Goal: Communication & Community: Answer question/provide support

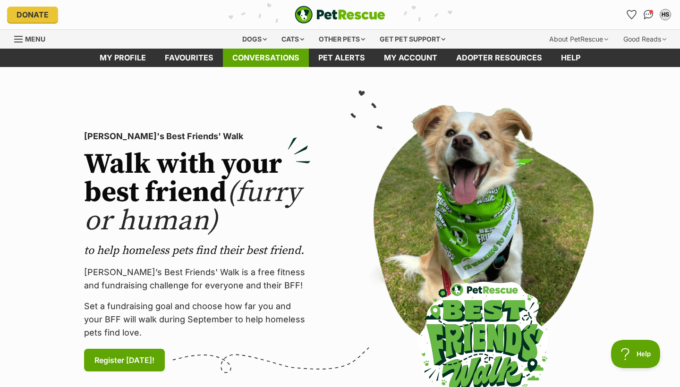
click at [266, 60] on link "Conversations" at bounding box center [266, 58] width 86 height 18
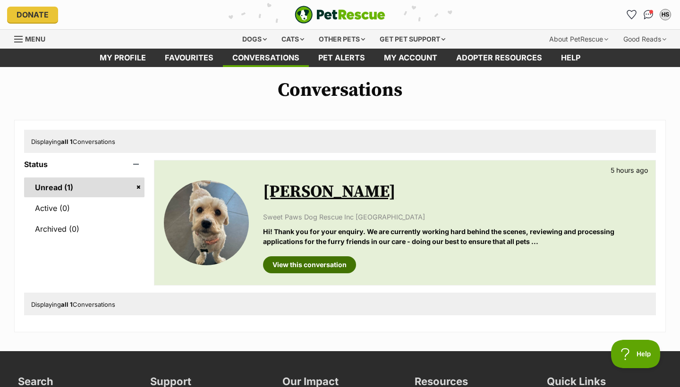
click at [290, 260] on link "View this conversation" at bounding box center [309, 264] width 93 height 17
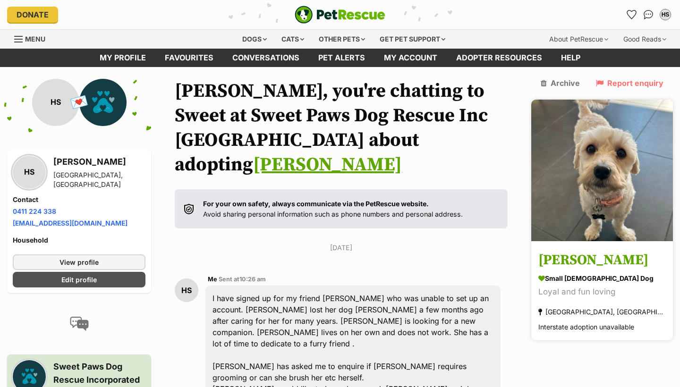
click at [629, 163] on img at bounding box center [602, 171] width 142 height 142
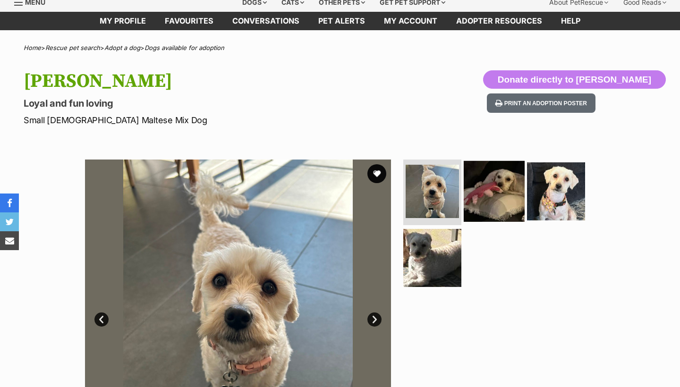
click at [500, 187] on img at bounding box center [493, 190] width 61 height 61
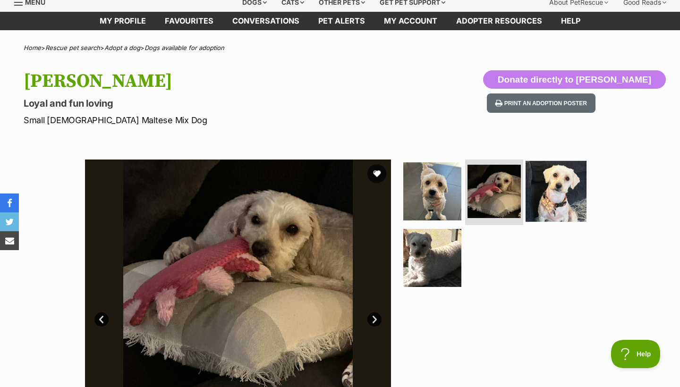
click at [569, 188] on img at bounding box center [555, 190] width 61 height 61
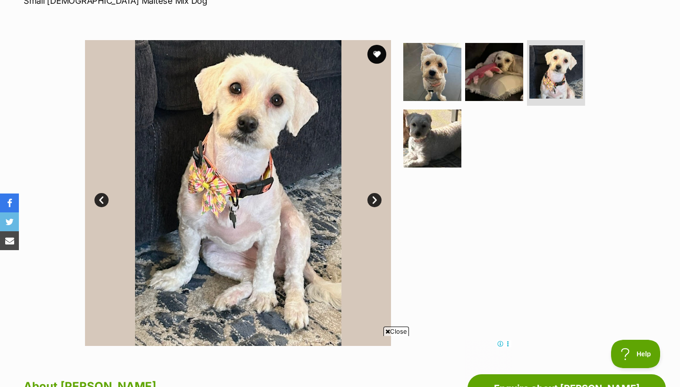
scroll to position [157, 0]
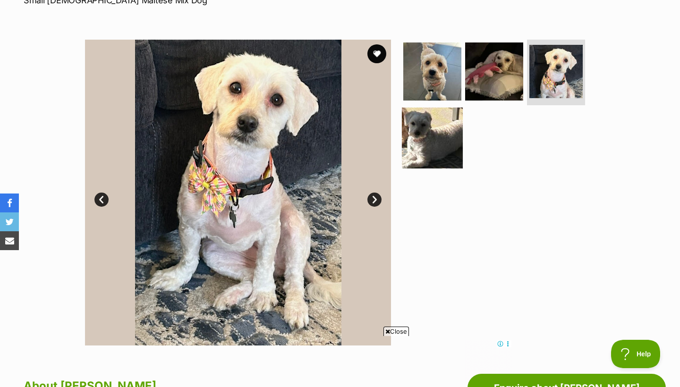
click at [428, 137] on img at bounding box center [432, 138] width 61 height 61
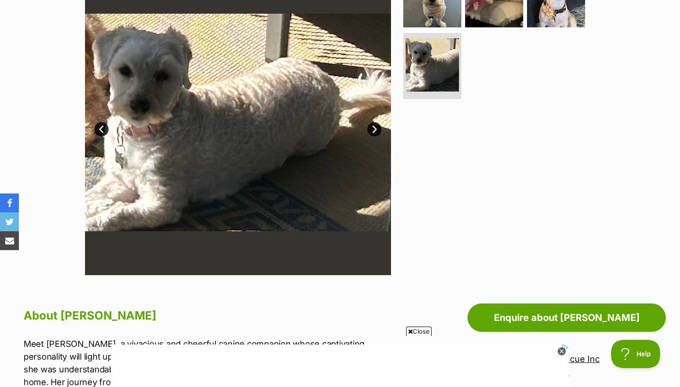
scroll to position [0, 0]
